Goal: Check status: Check status

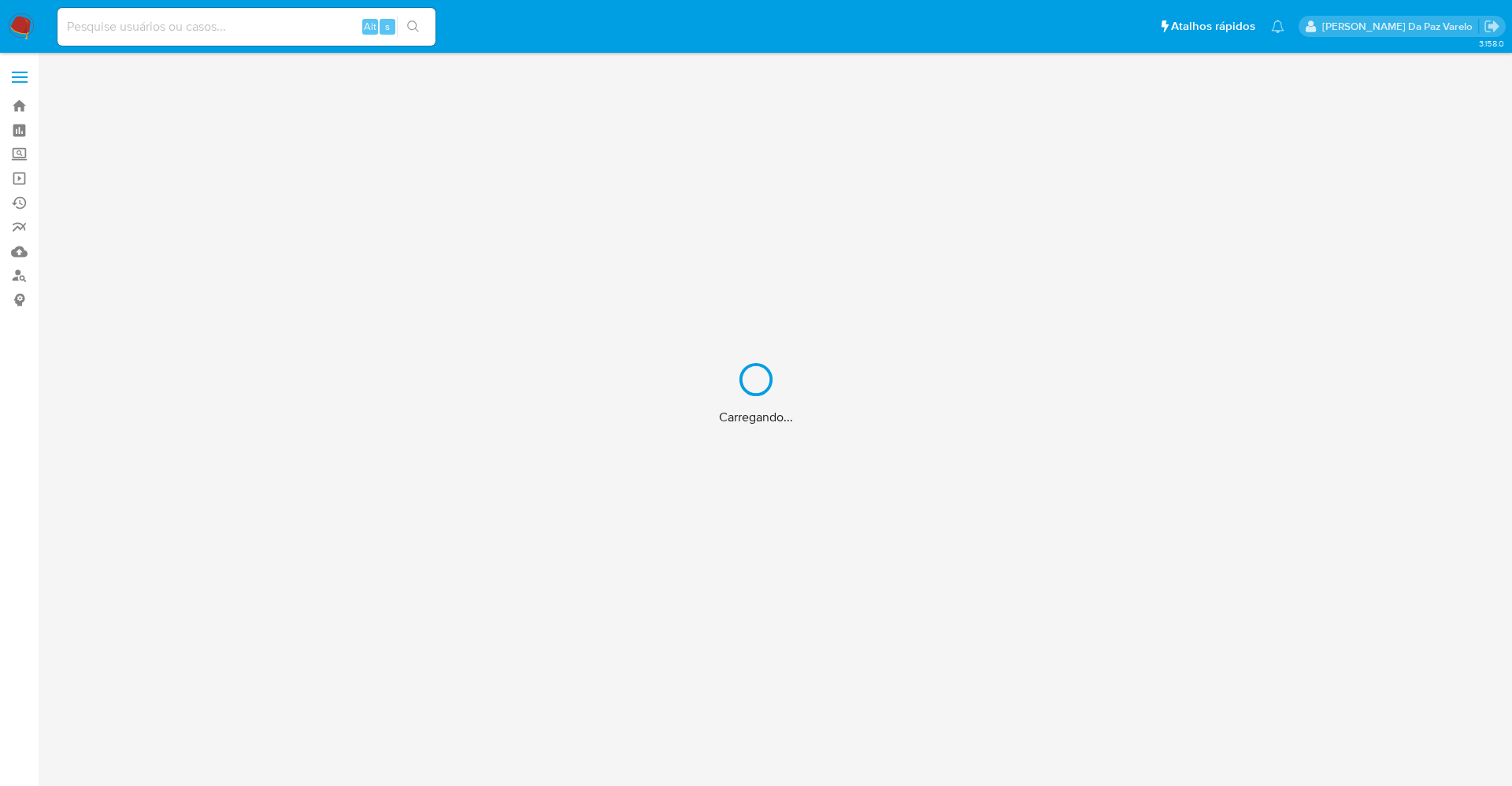
click at [272, 31] on div "Carregando..." at bounding box center [756, 393] width 1512 height 786
click at [280, 32] on div "Carregando..." at bounding box center [756, 393] width 1512 height 786
click at [281, 32] on div "Carregando..." at bounding box center [756, 393] width 1512 height 786
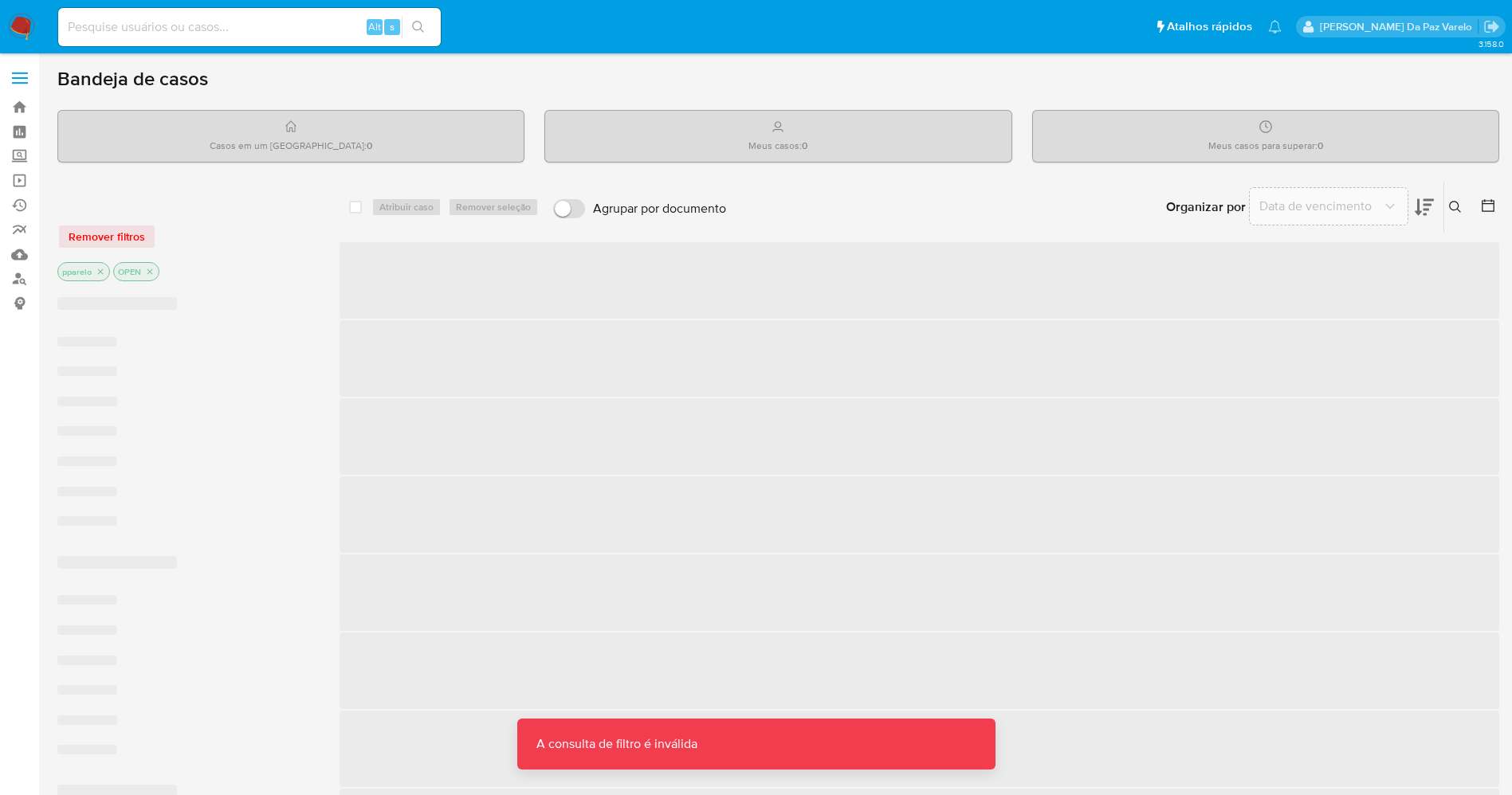
click at [310, 24] on input at bounding box center [249, 26] width 382 height 21
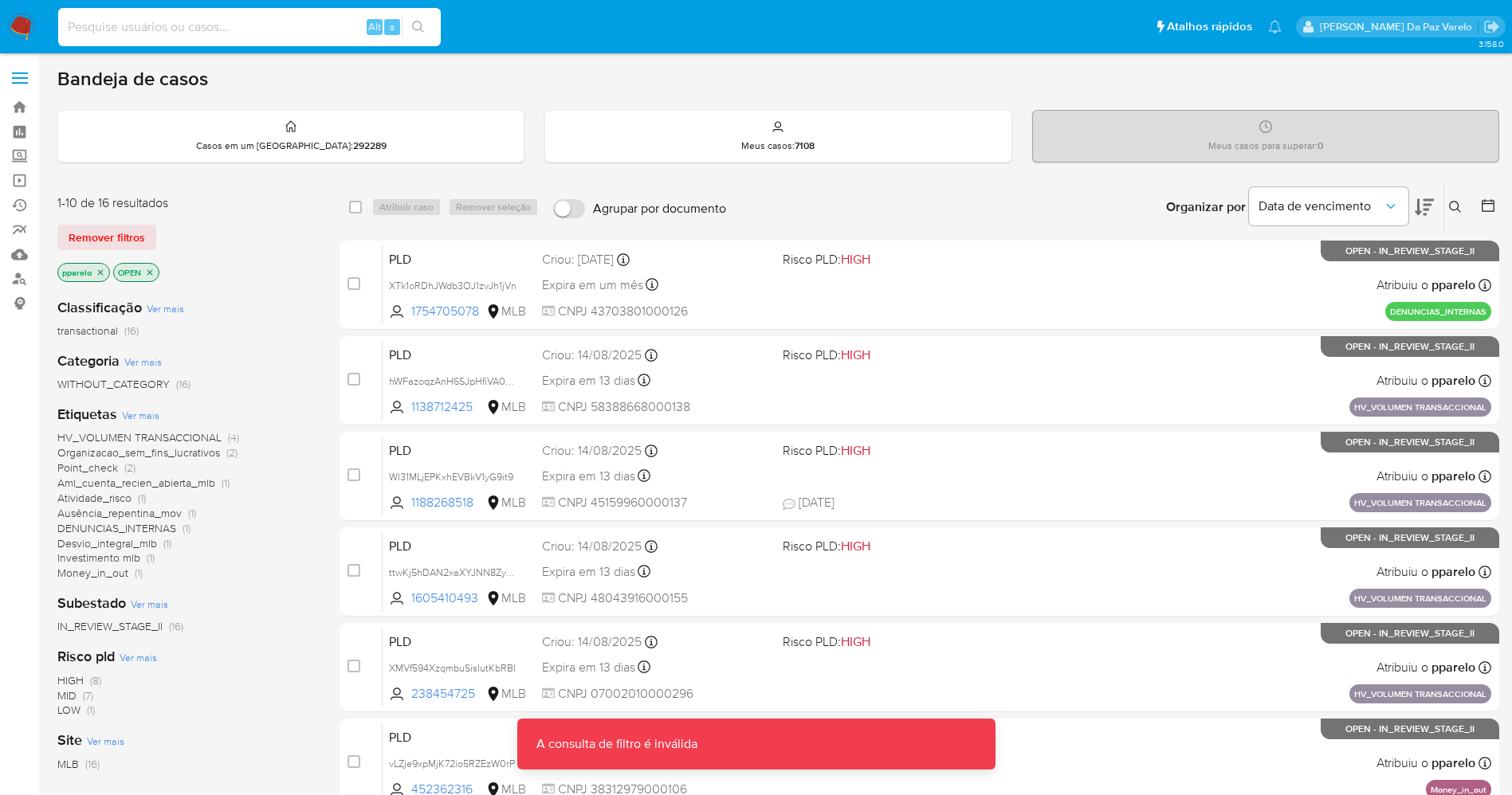
paste input "665810128"
type input "665810128"
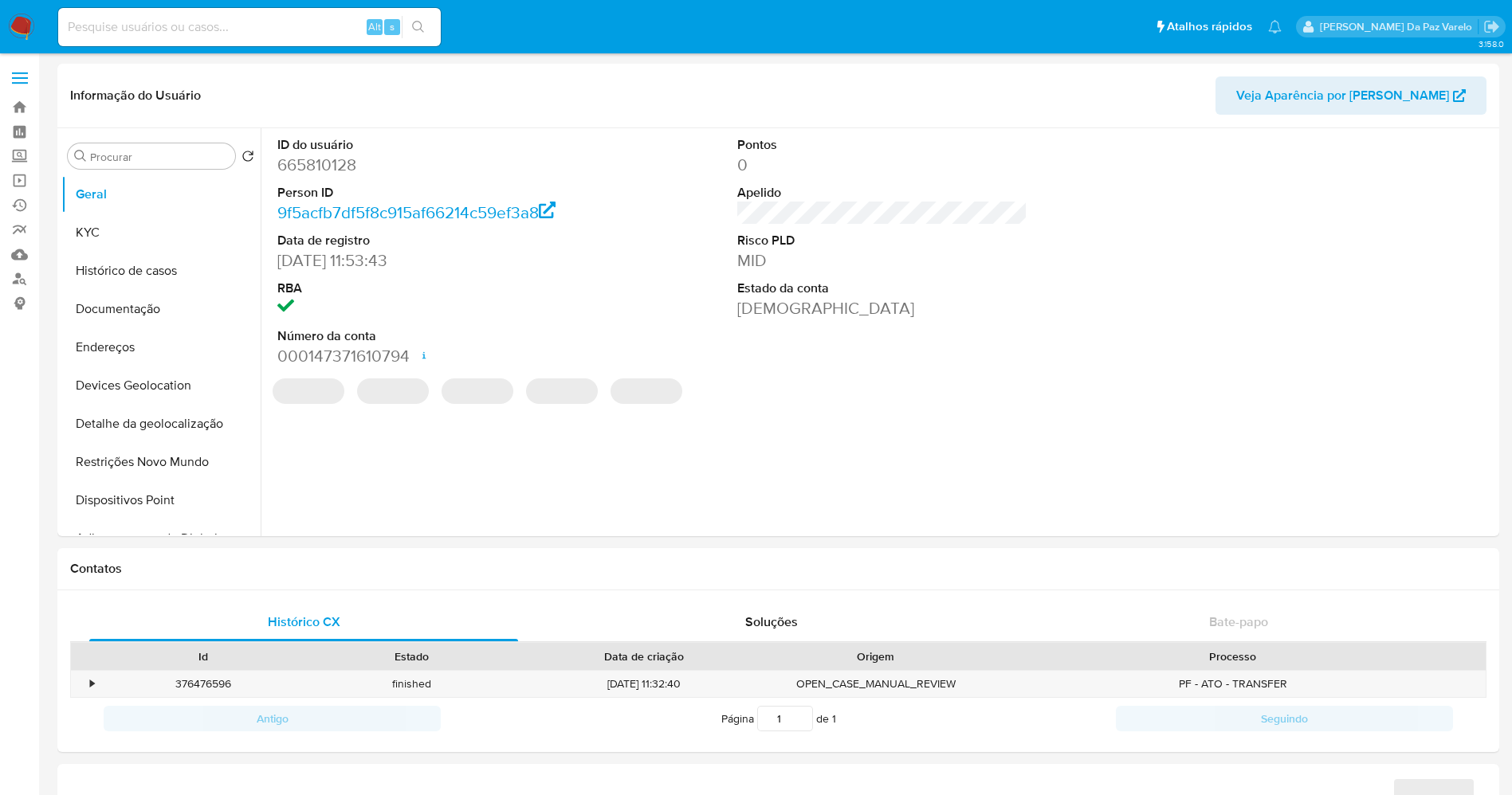
select select "10"
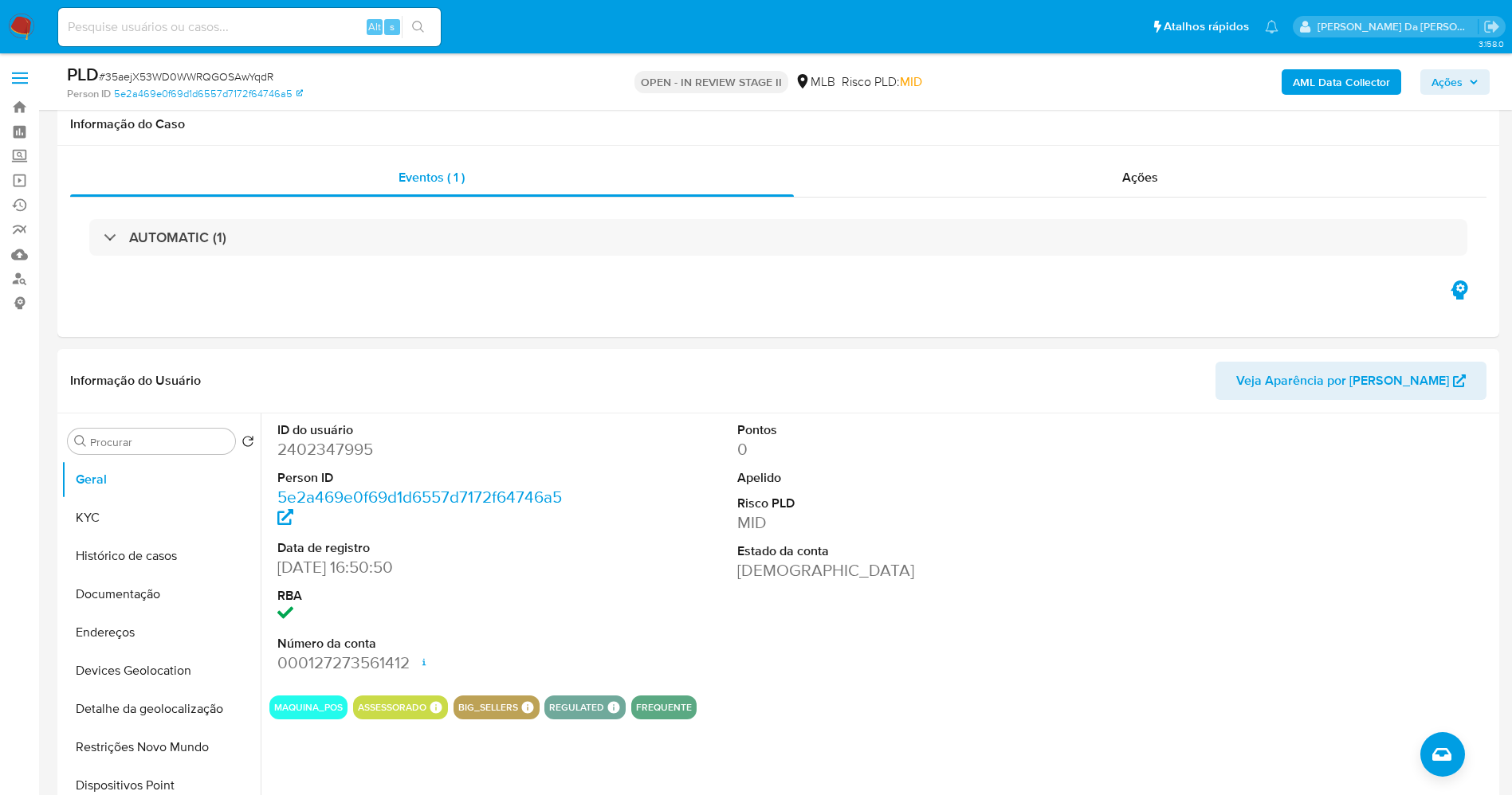
select select "10"
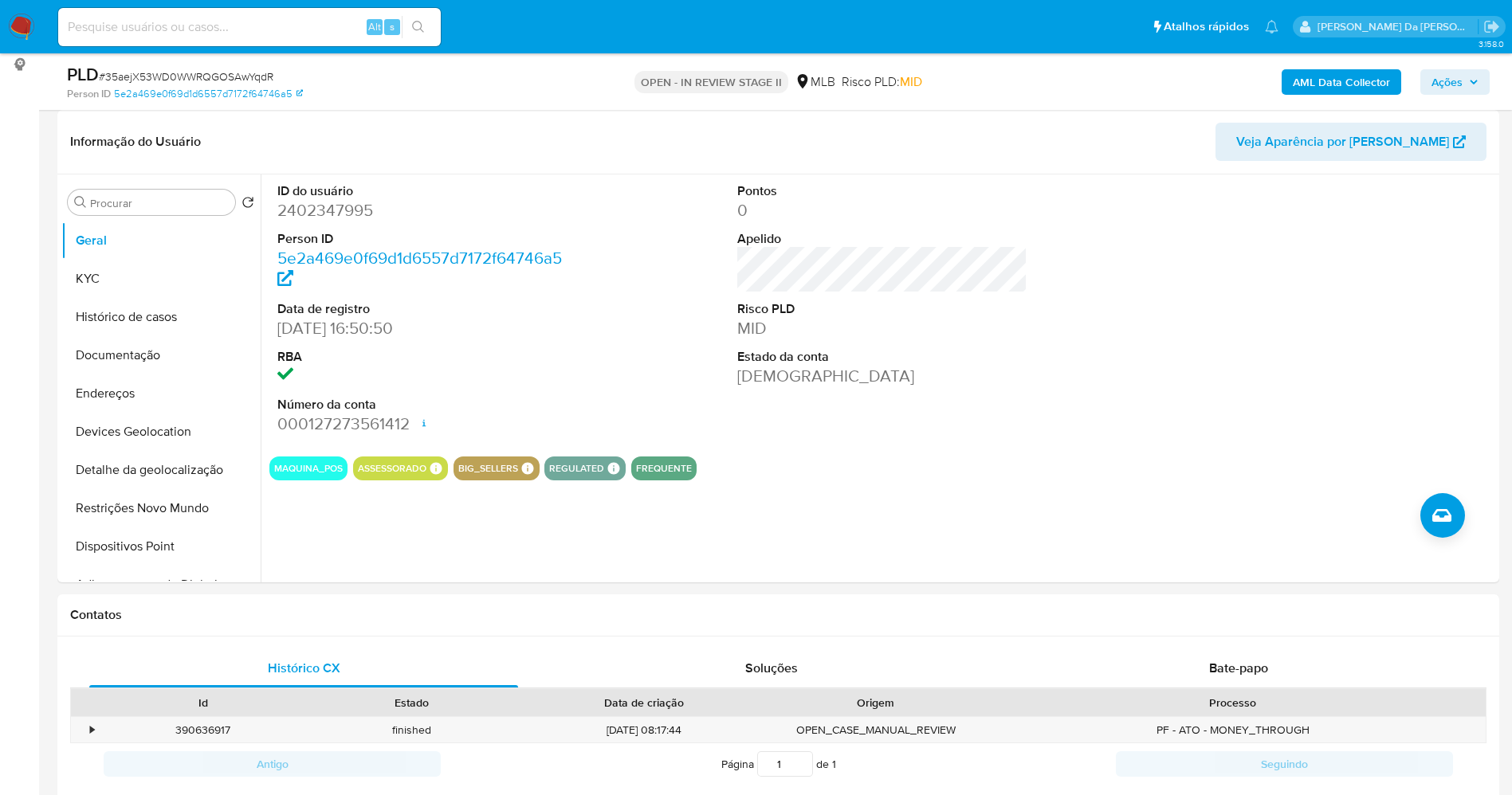
click at [245, 45] on div "Alt s" at bounding box center [249, 27] width 382 height 38
click at [260, 18] on input at bounding box center [249, 26] width 382 height 21
paste input "tuhukEnyLt5NgYB2dtxIj3Vy"
type input "tuhukEnyLt5NgYB2dtxIj3Vy"
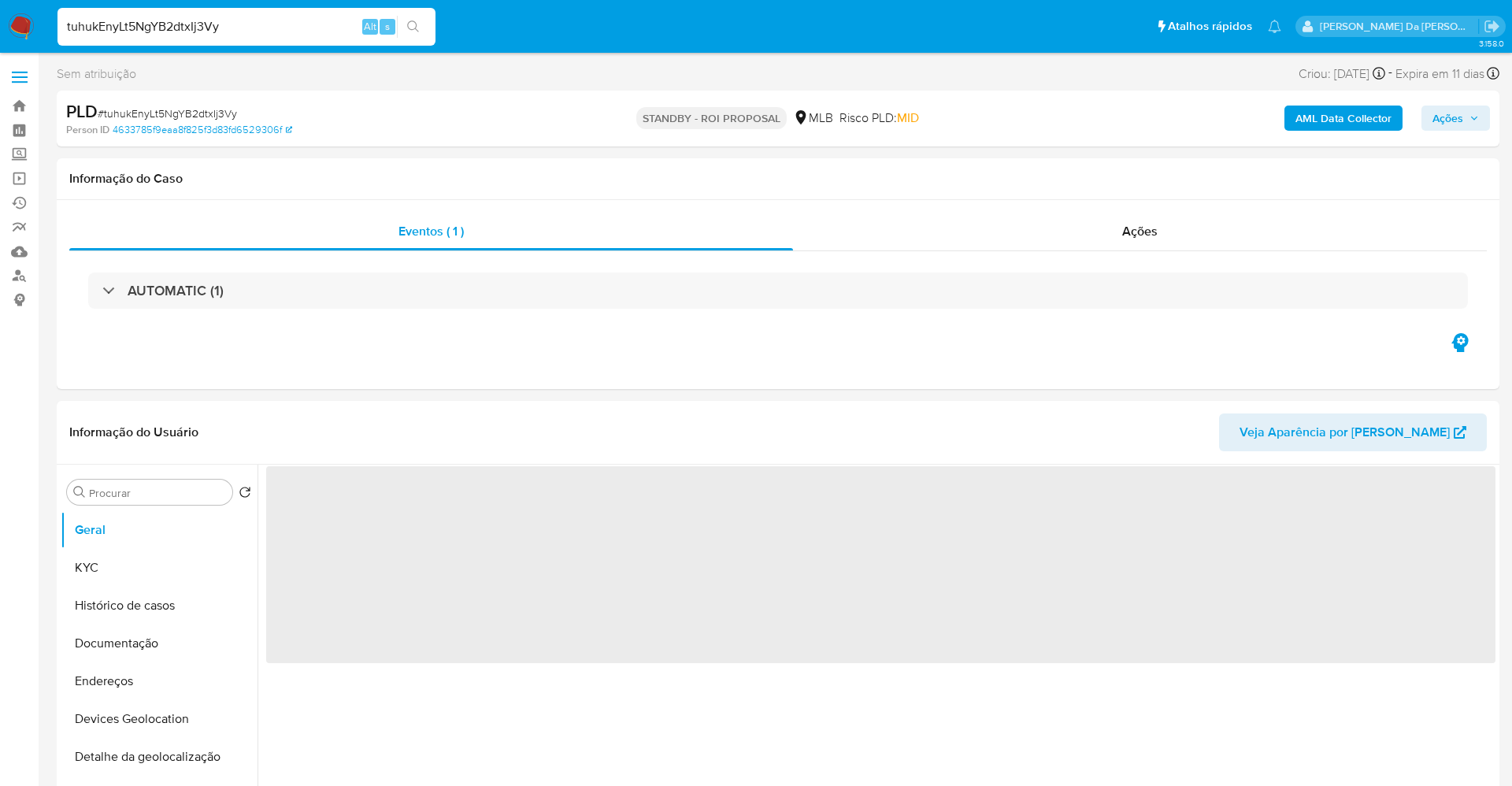
select select "10"
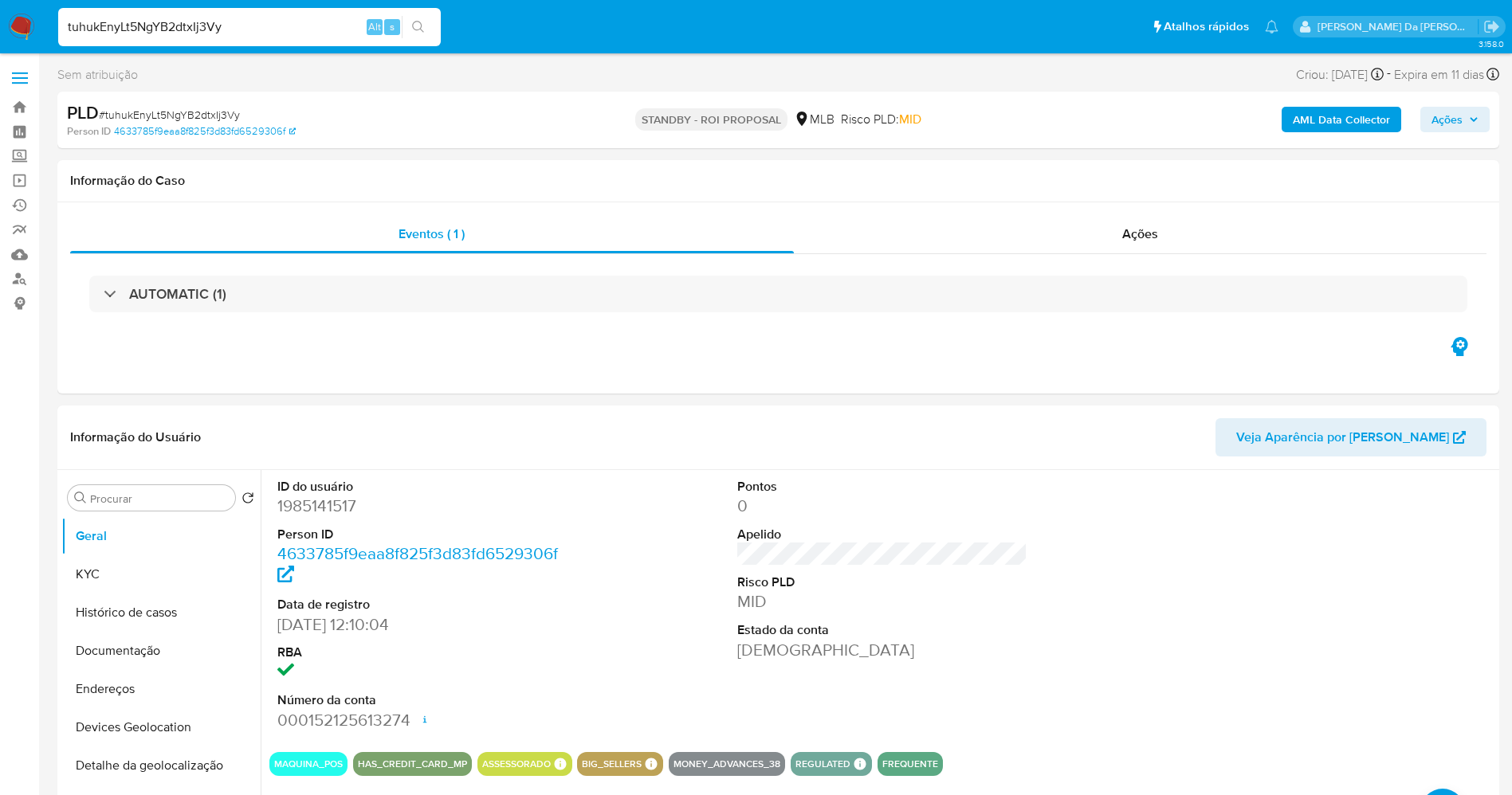
click at [202, 31] on input "tuhukEnyLt5NgYB2dtxIj3Vy" at bounding box center [249, 26] width 382 height 21
paste input "N3fgIWMyKXm1tD5iOK9OVcMn"
type input "N3fgIWMyKXm1tD5iOK9OVcMn"
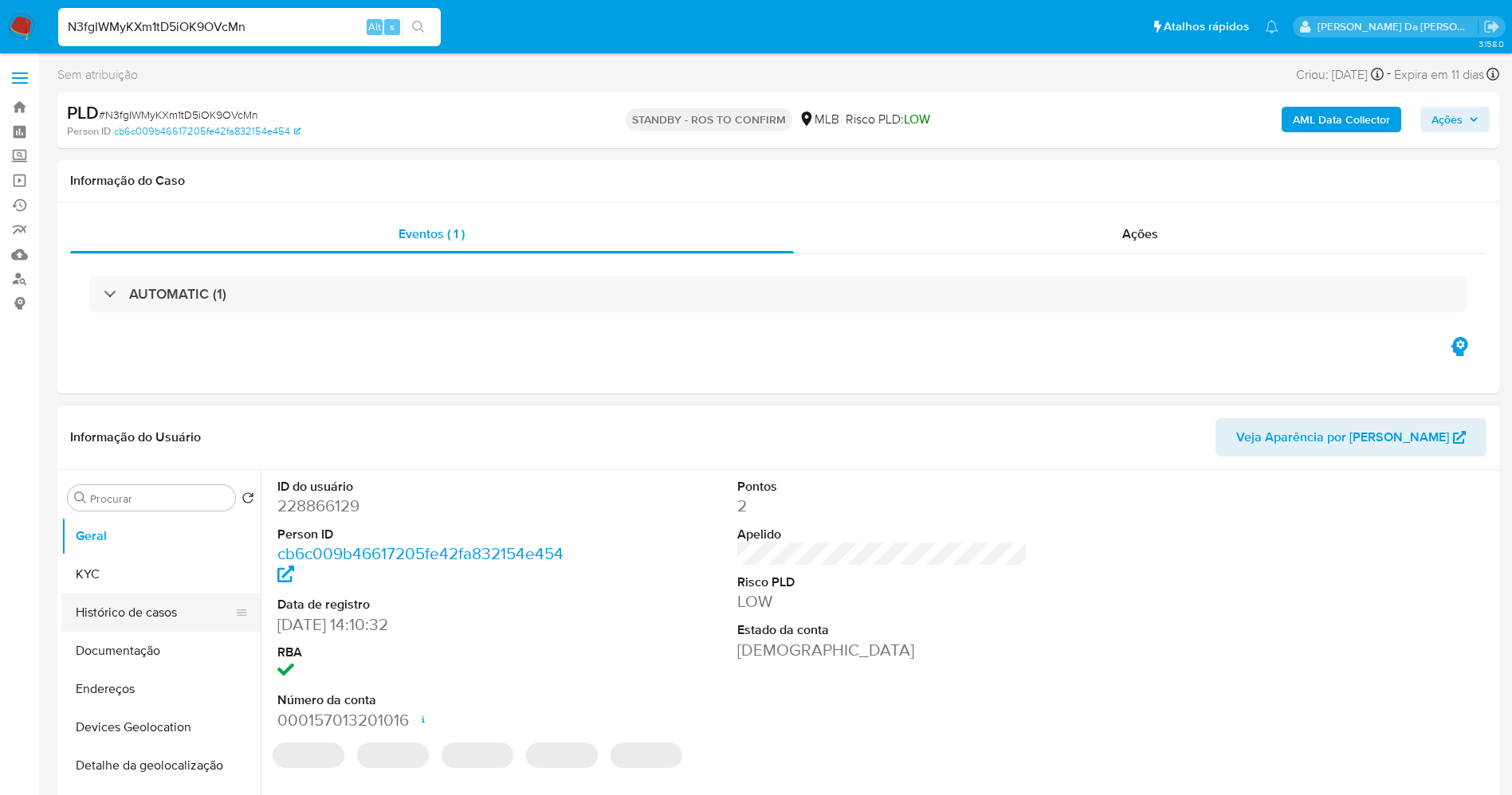
select select "10"
click at [148, 615] on button "Histórico de casos" at bounding box center [154, 612] width 186 height 38
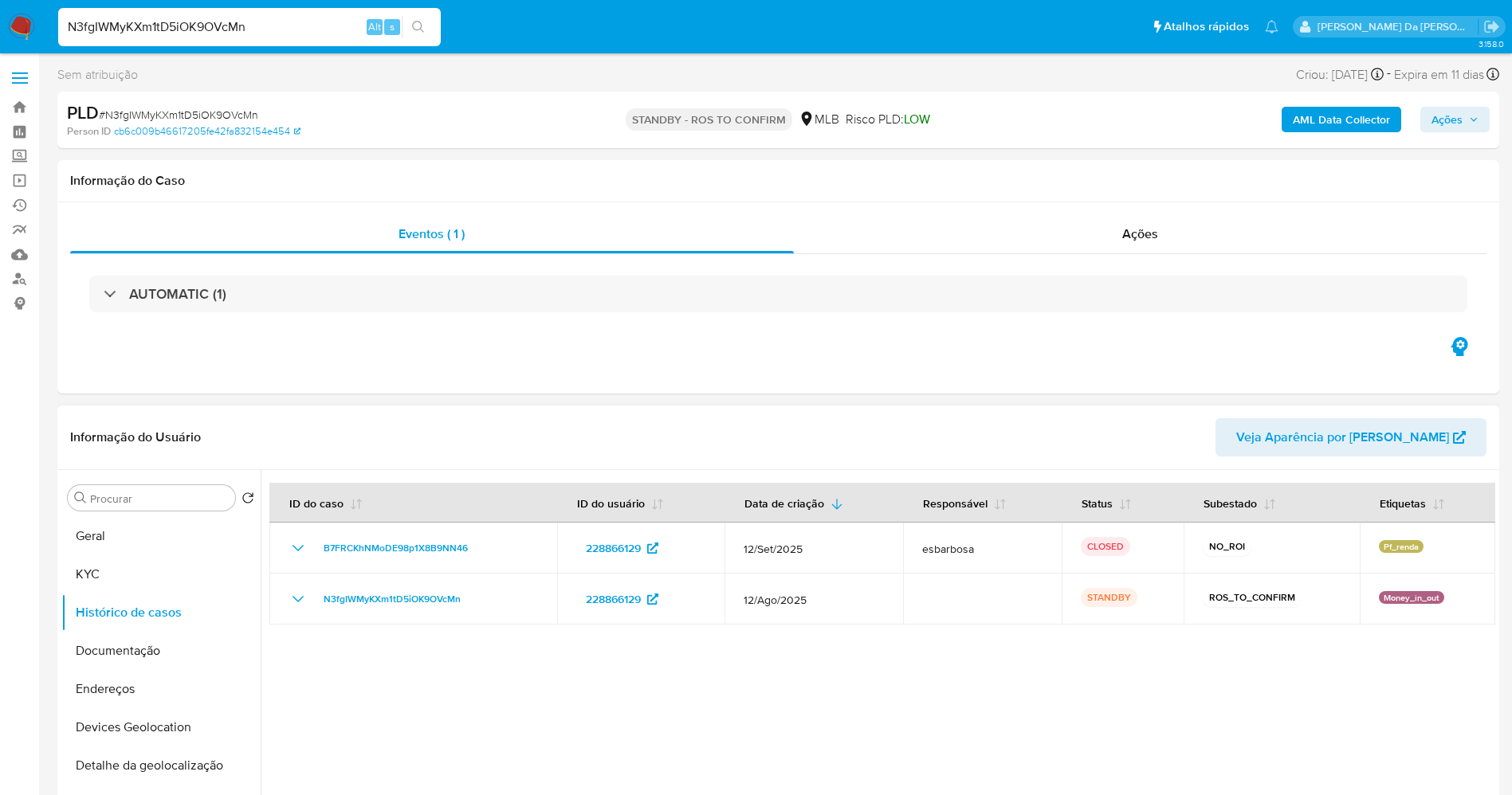
click at [123, 514] on div "Procurar Retornar ao pedido padrão Geral KYC Histórico de casos Documentação En…" at bounding box center [161, 675] width 199 height 405
click at [116, 525] on button "Geral" at bounding box center [154, 536] width 186 height 38
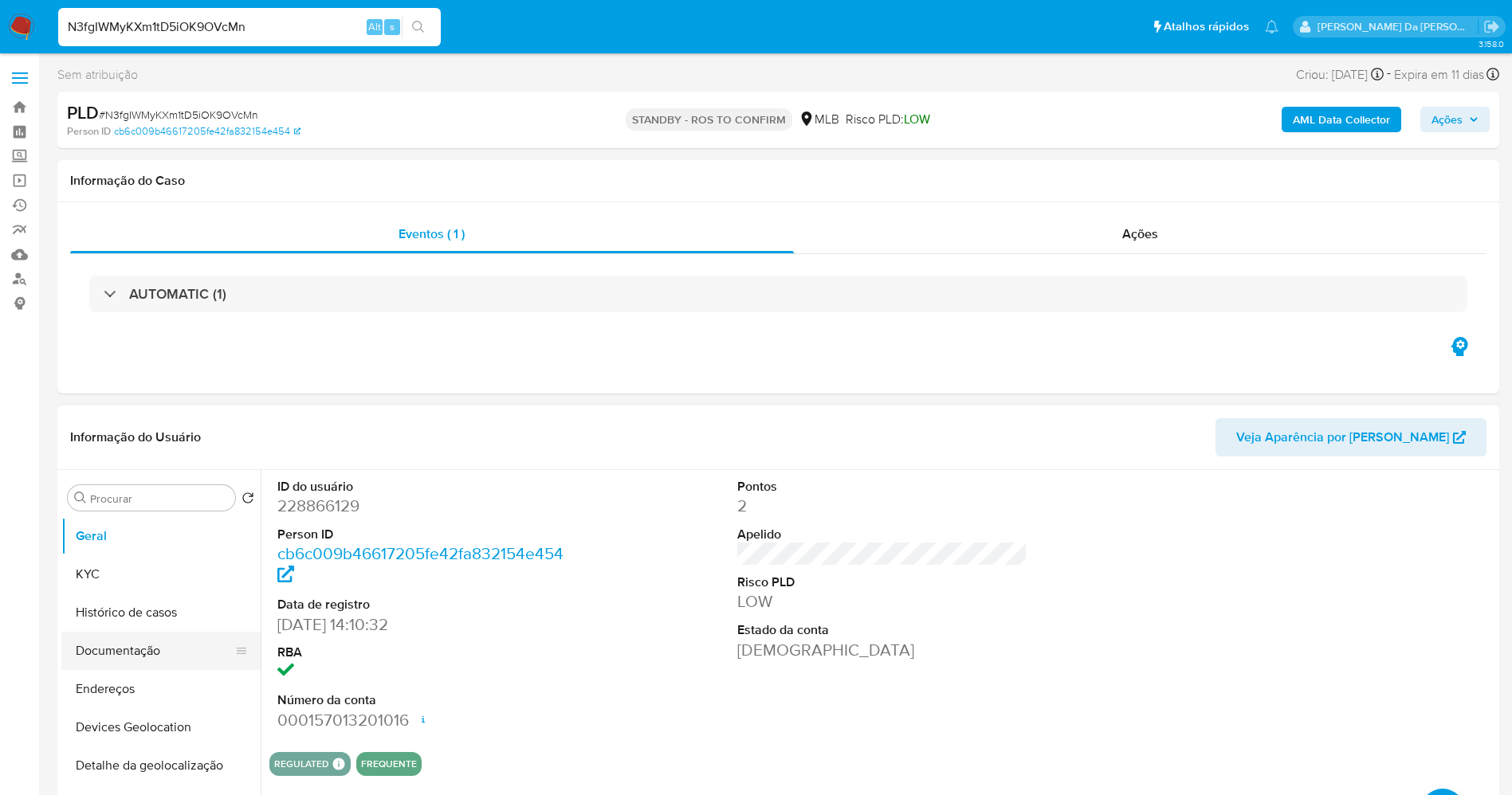
click at [161, 654] on button "Documentação" at bounding box center [154, 651] width 186 height 38
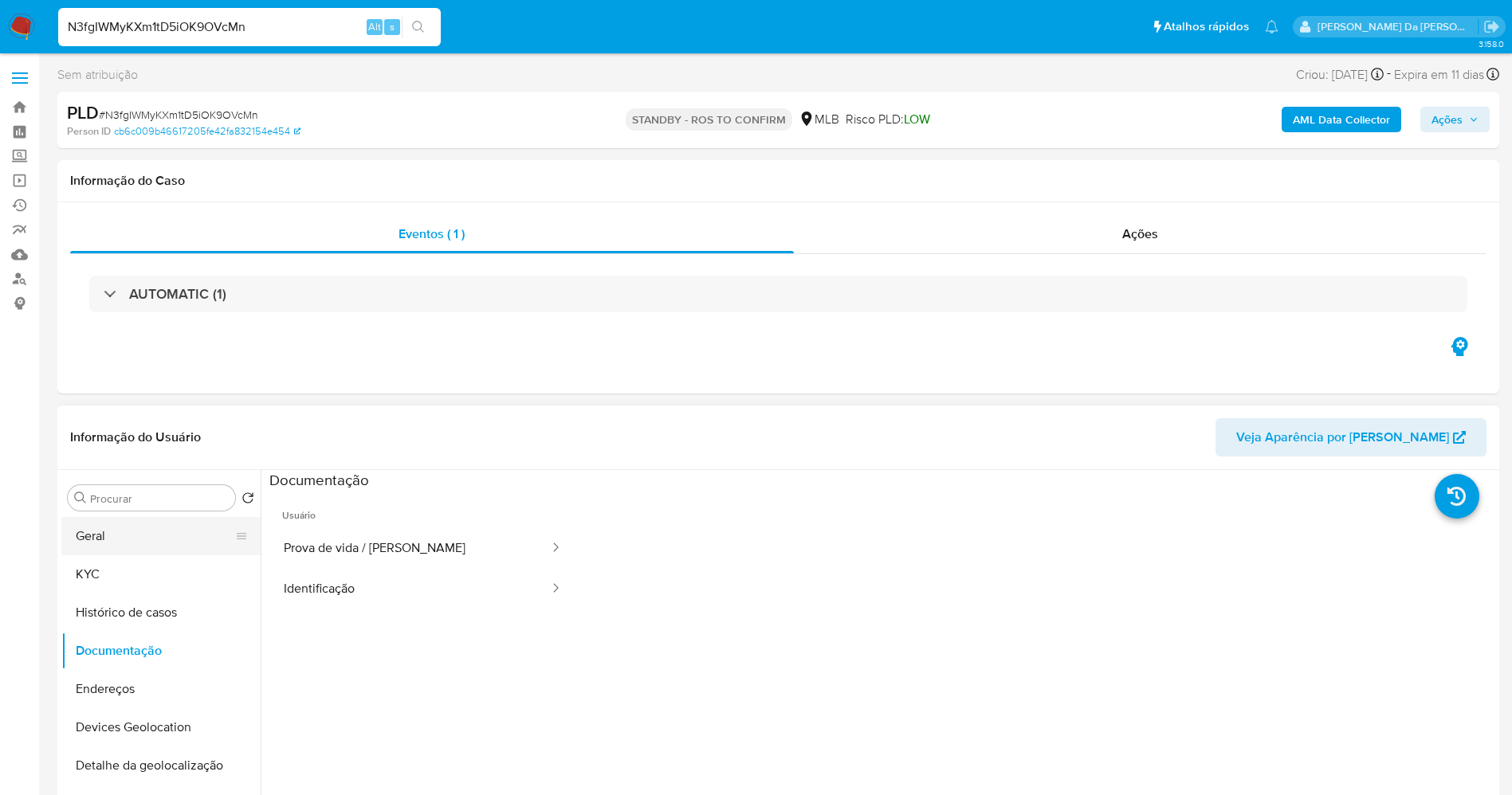
click at [94, 551] on button "Geral" at bounding box center [154, 536] width 186 height 38
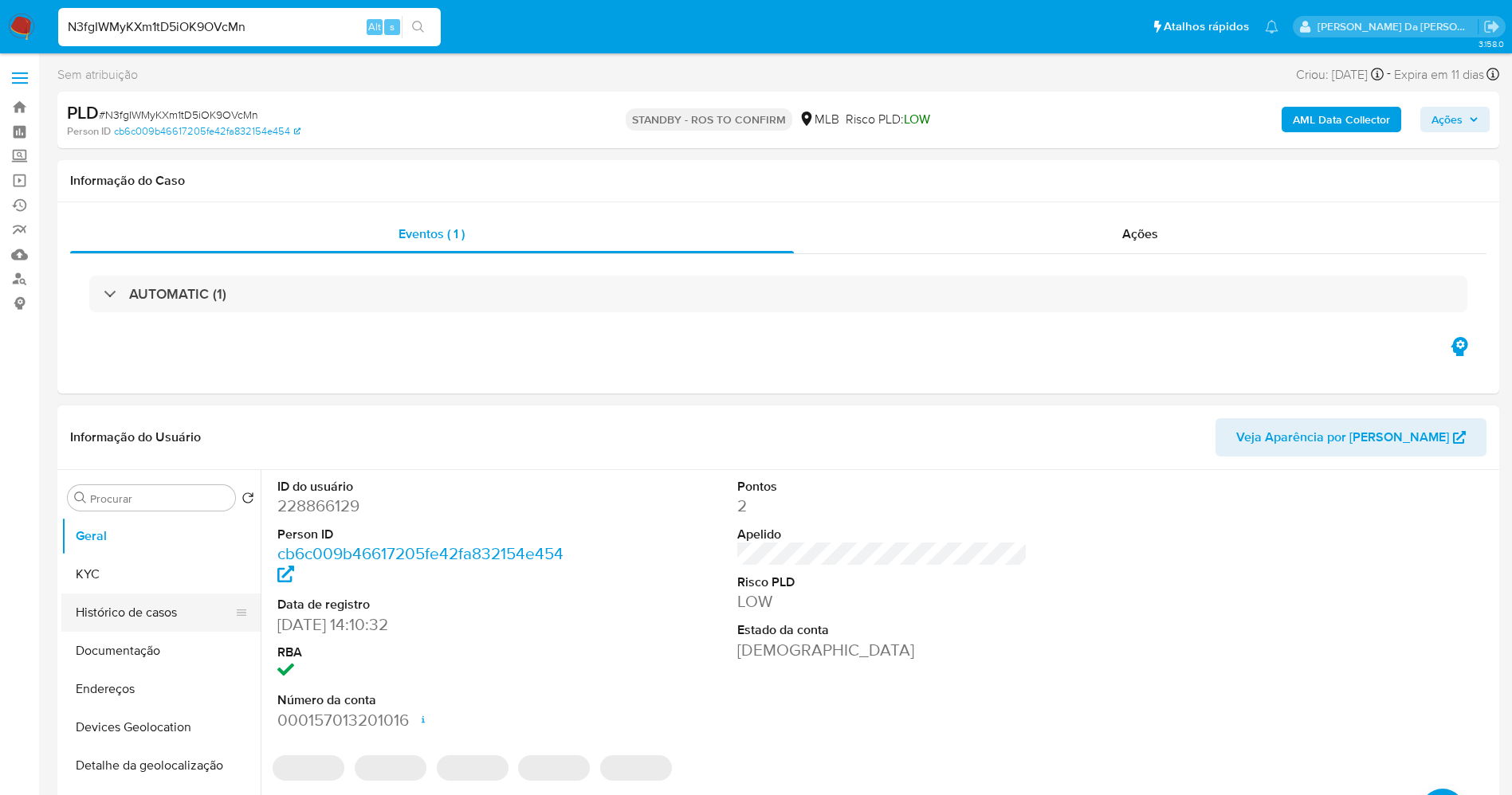
click at [136, 600] on button "Histórico de casos" at bounding box center [154, 612] width 186 height 38
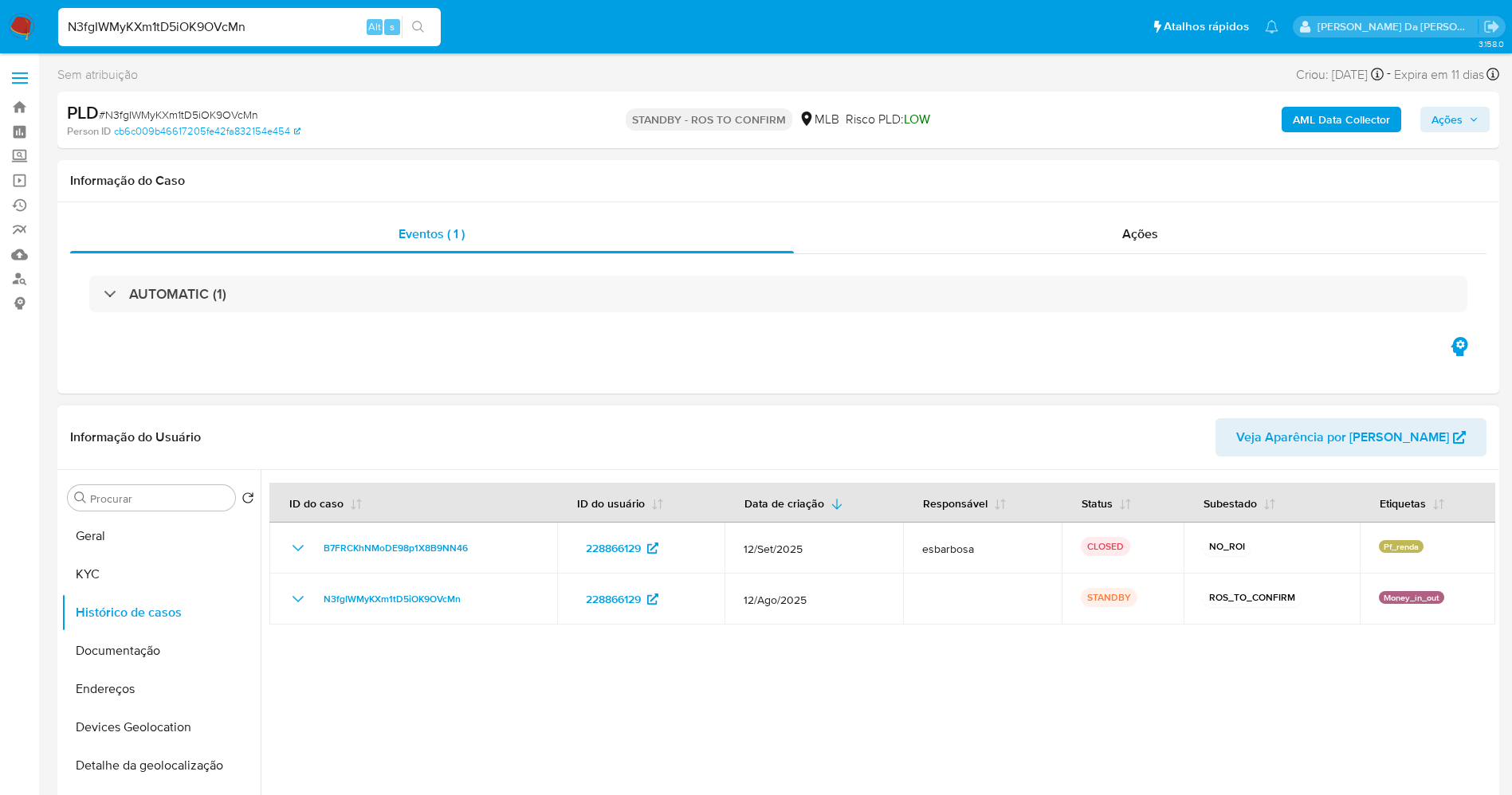
drag, startPoint x: 157, startPoint y: 654, endPoint x: 257, endPoint y: 651, distance: 100.0
click at [157, 655] on button "Documentação" at bounding box center [161, 651] width 199 height 38
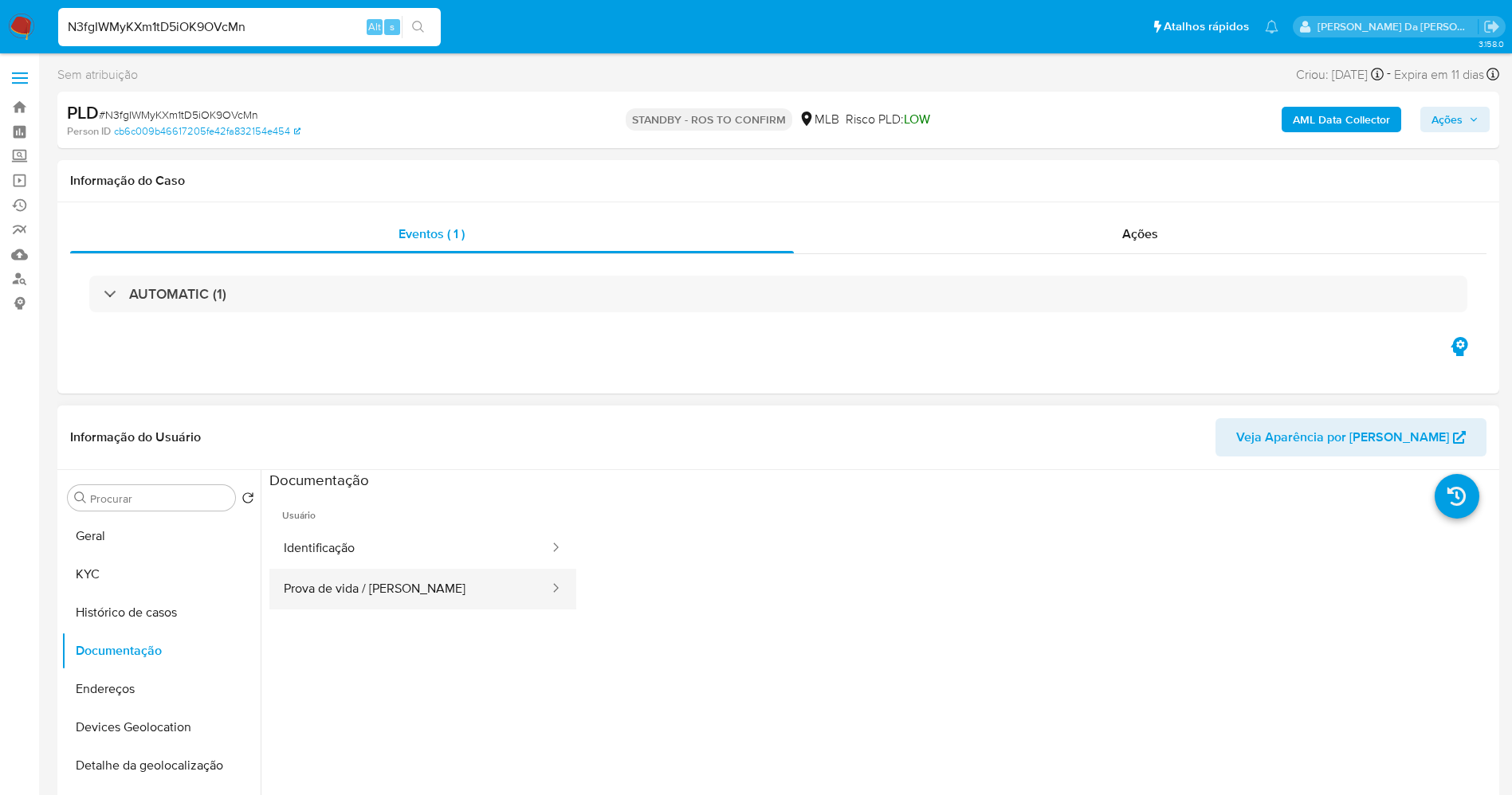
click at [367, 571] on button "Prova de vida / Selfie" at bounding box center [410, 589] width 281 height 41
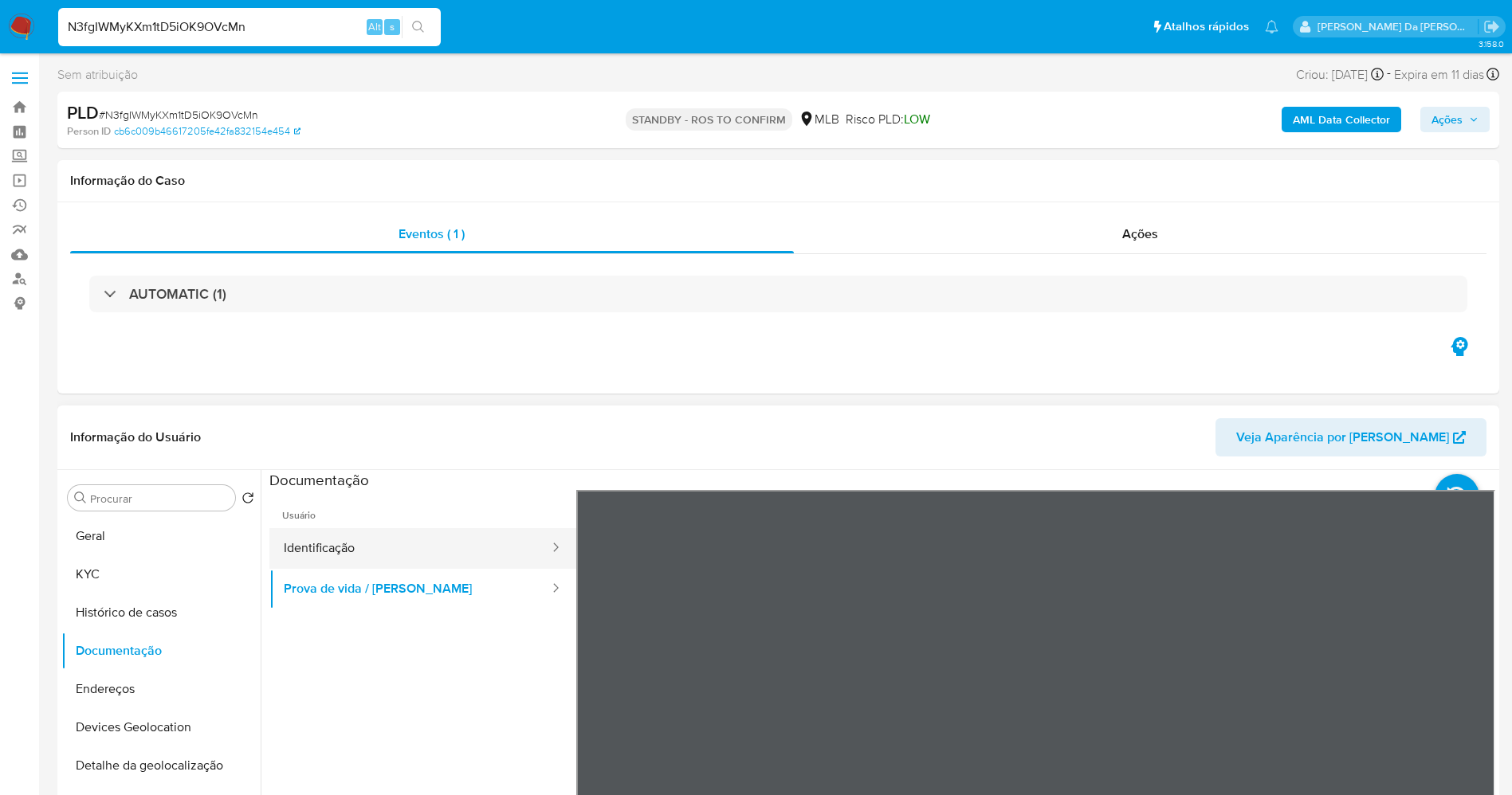
click at [336, 548] on button "Identificação" at bounding box center [410, 548] width 281 height 41
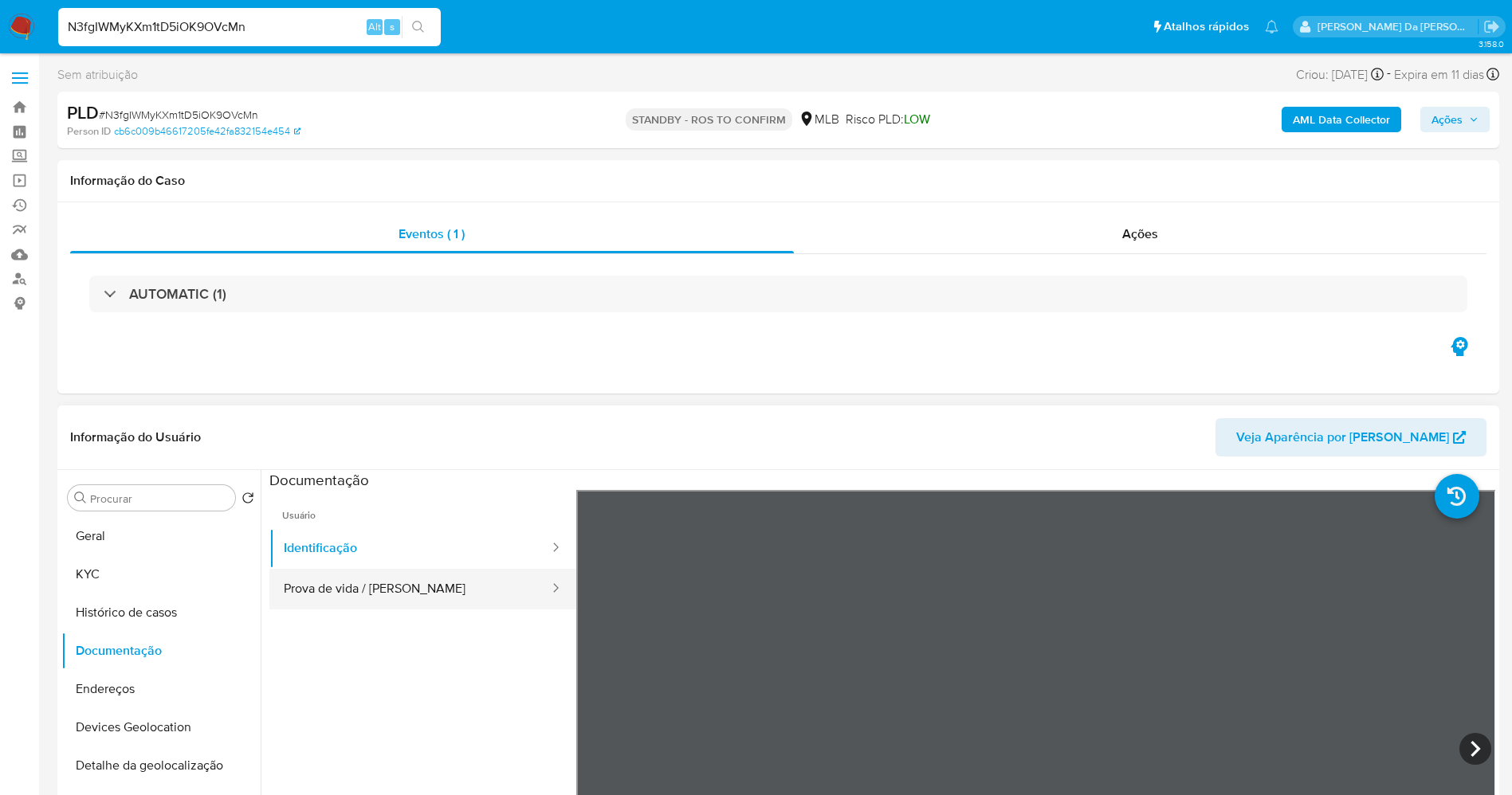
click at [355, 577] on button "Prova de vida / Selfie" at bounding box center [410, 589] width 281 height 41
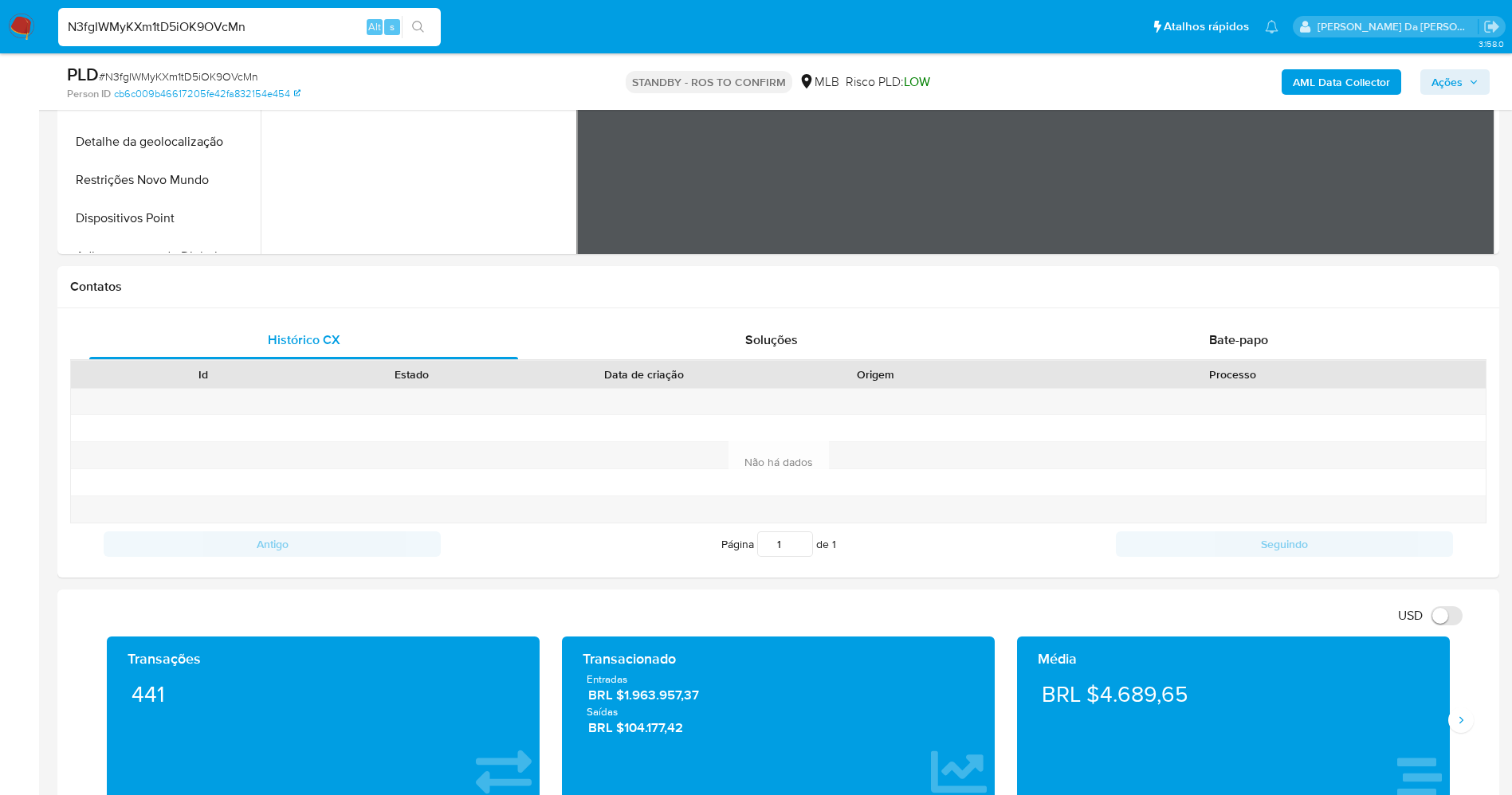
scroll to position [585, 0]
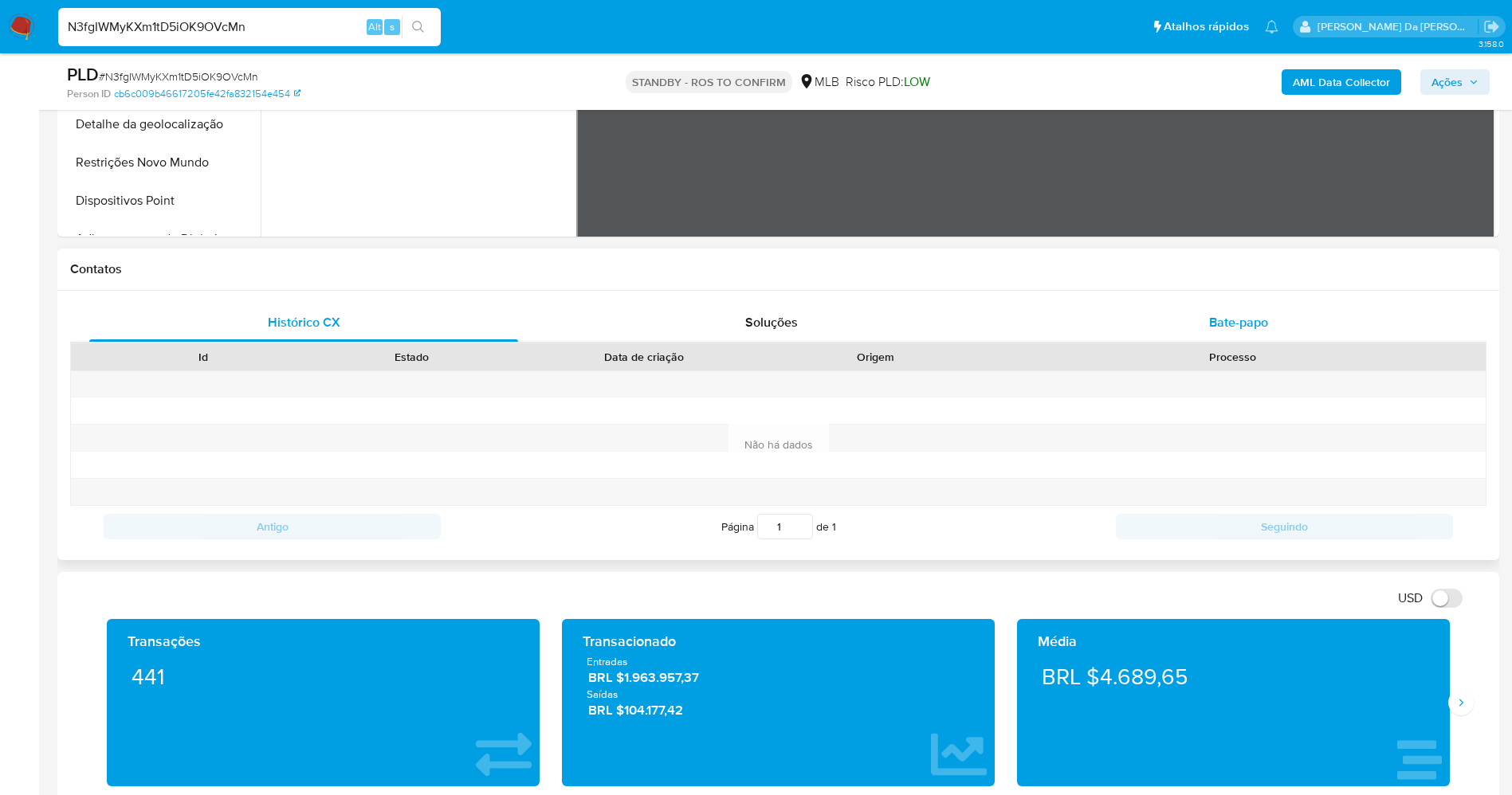
click at [1211, 314] on span "Bate-papo" at bounding box center [1238, 322] width 59 height 18
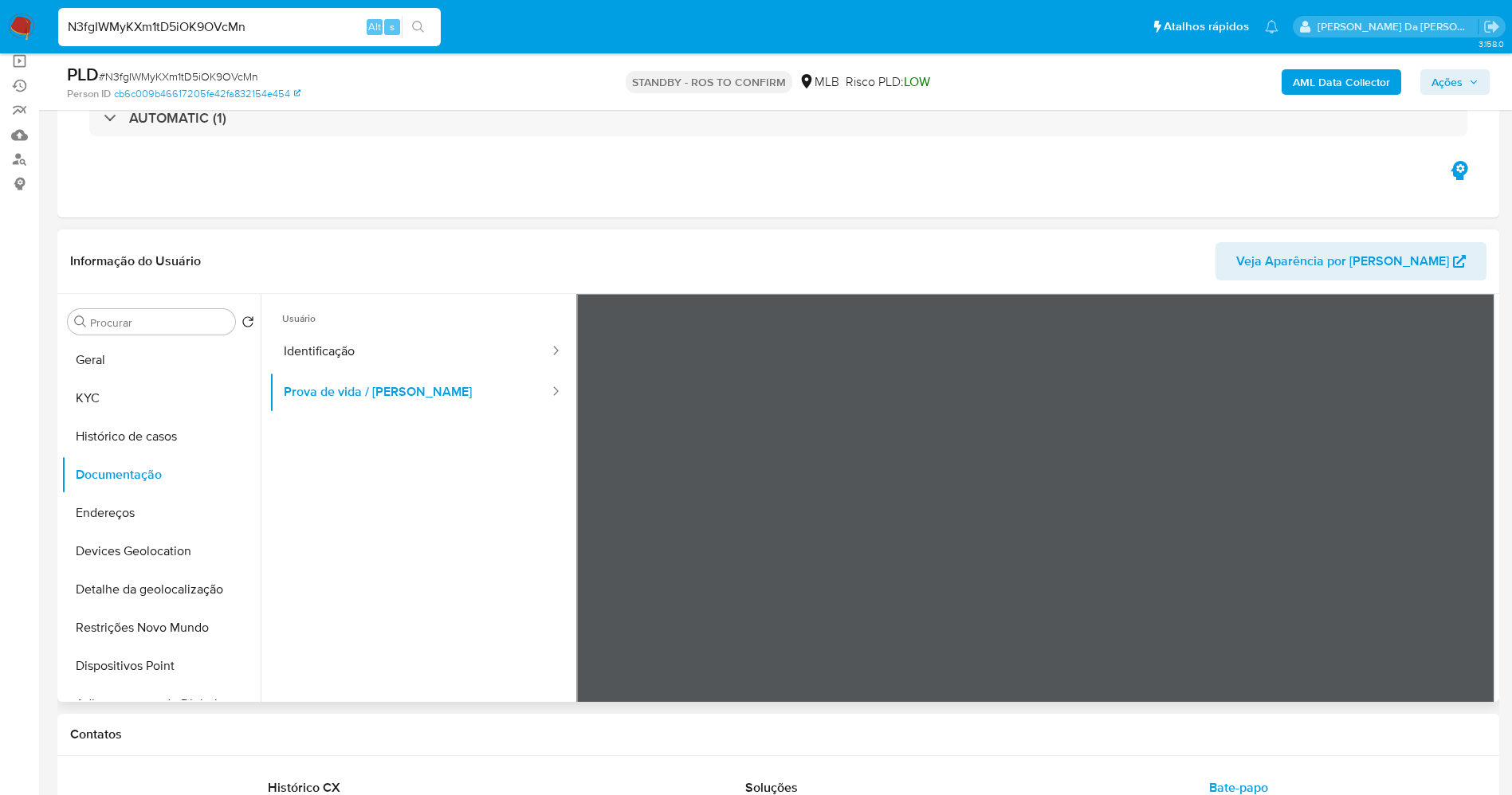
scroll to position [0, 0]
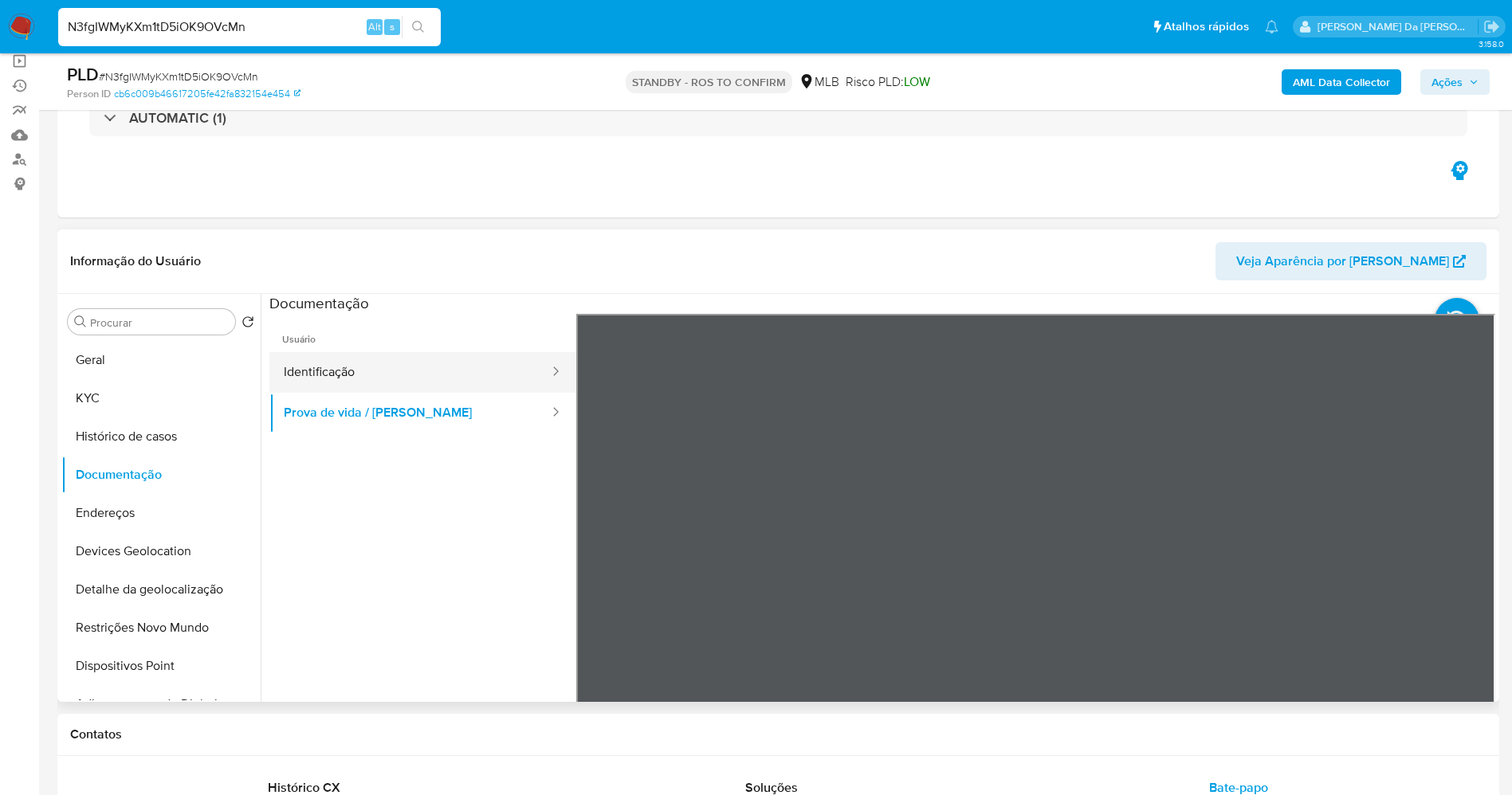
click at [434, 371] on button "Identificação" at bounding box center [410, 372] width 281 height 41
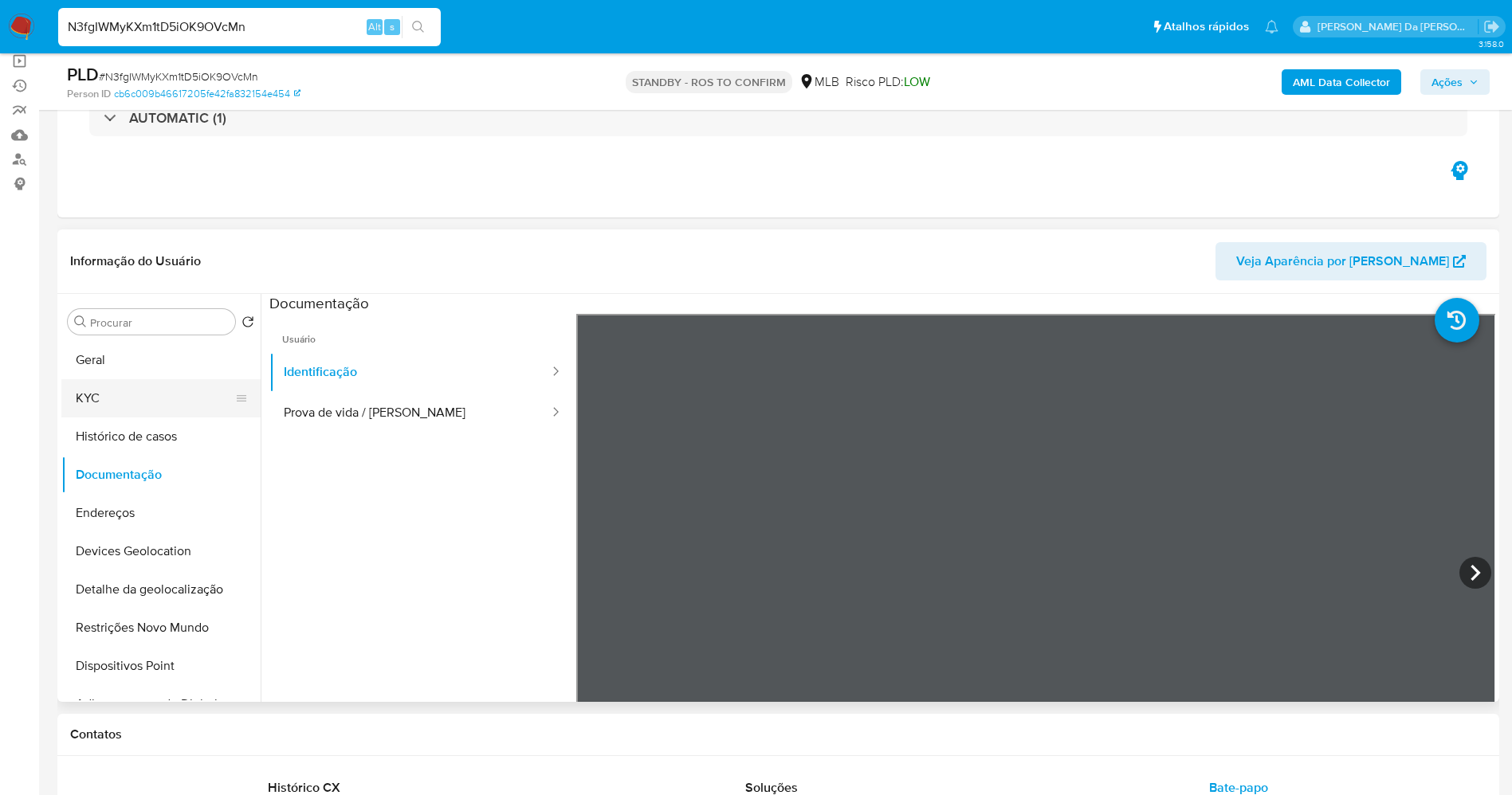
click at [126, 395] on button "KYC" at bounding box center [154, 398] width 186 height 38
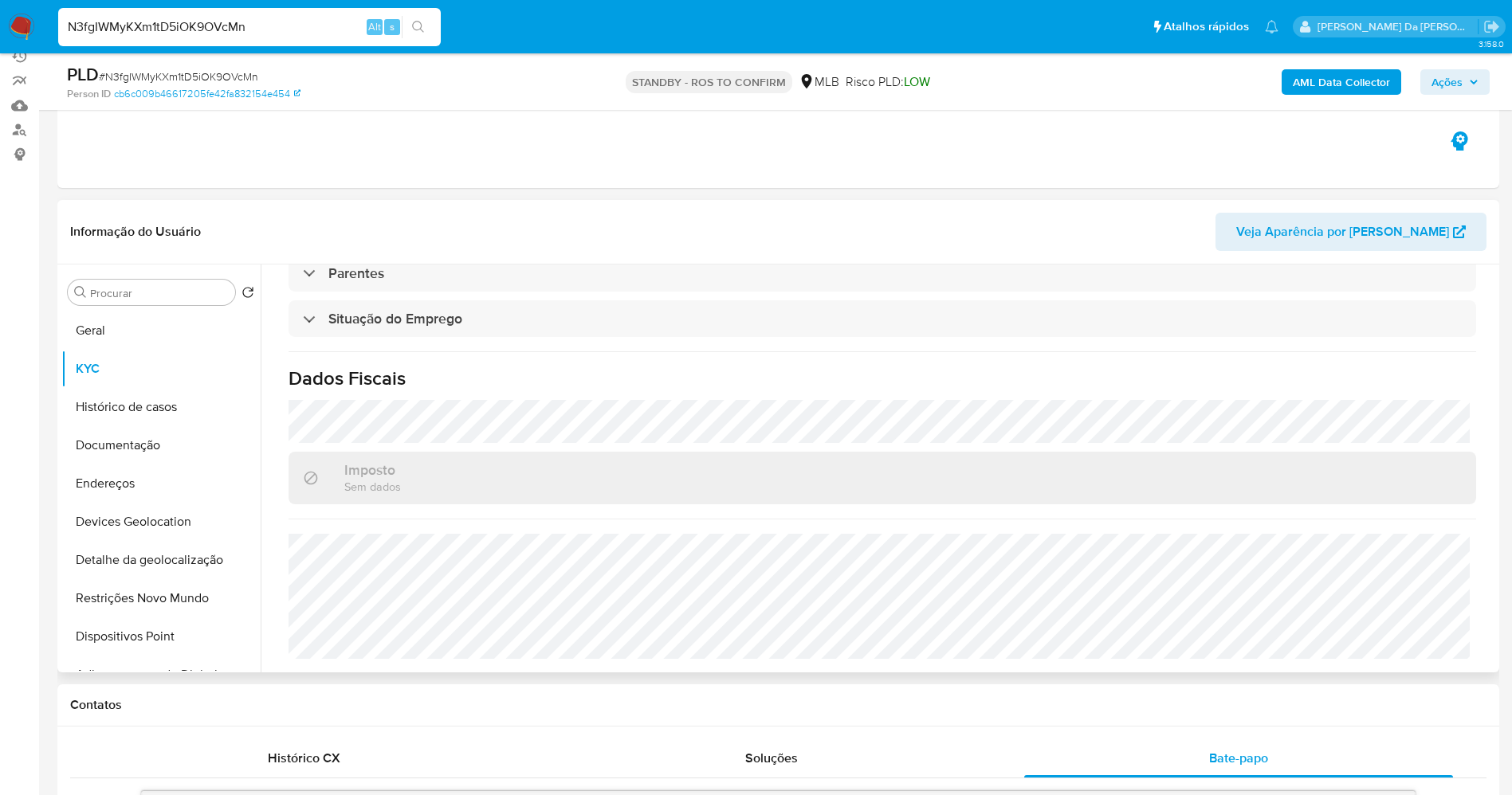
scroll to position [119, 0]
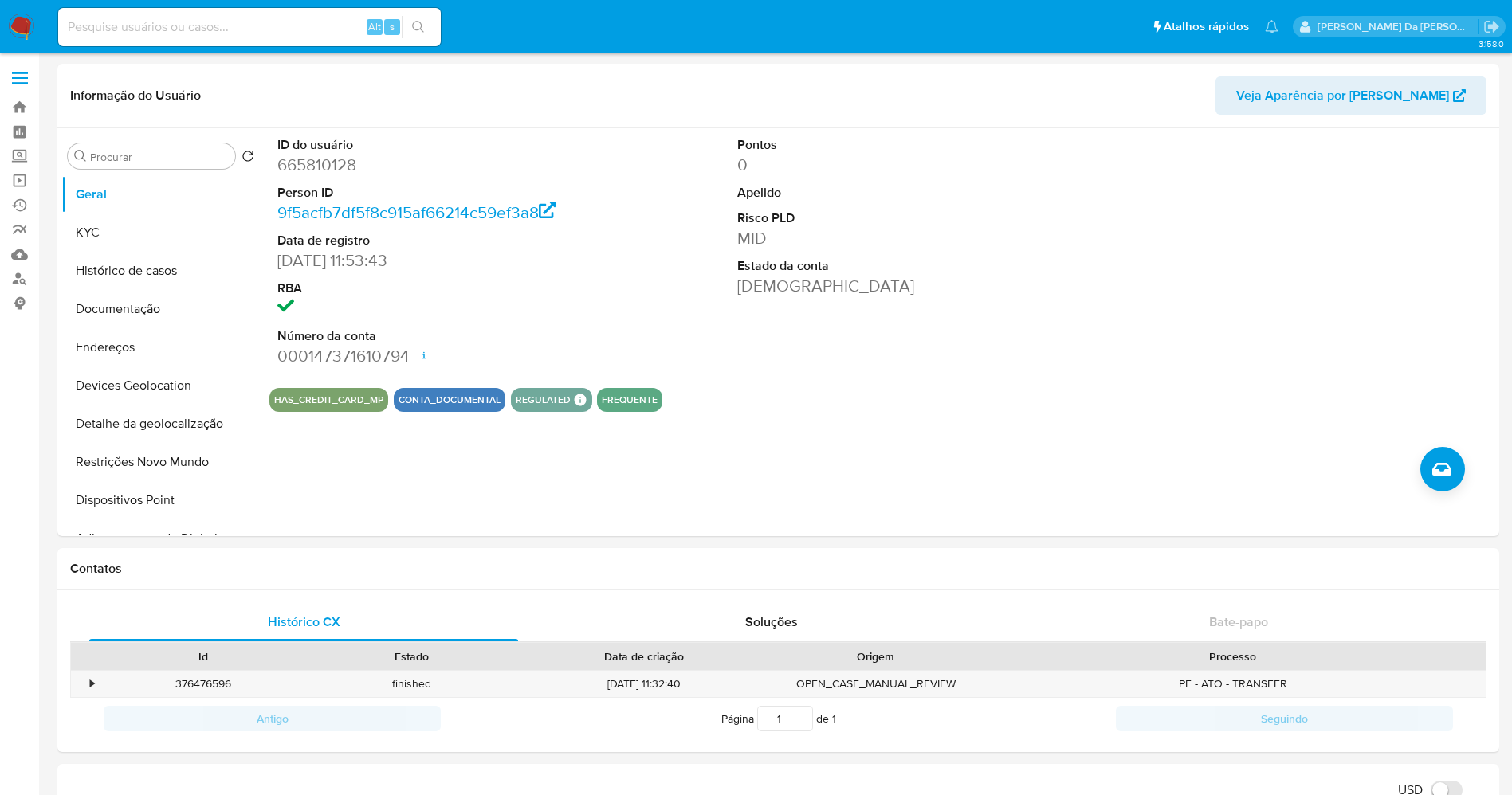
select select "10"
